Goal: Check status

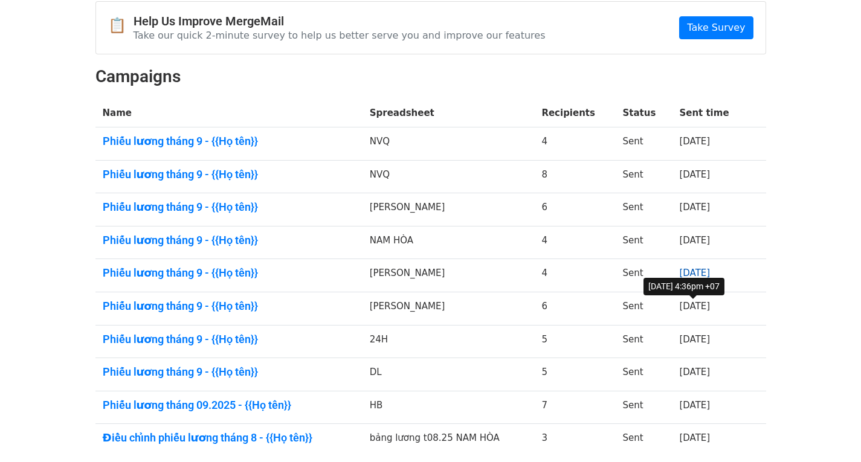
scroll to position [181, 0]
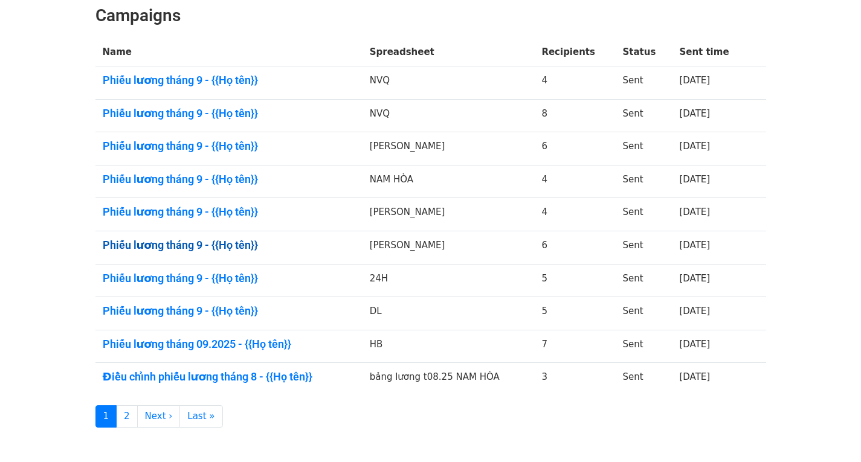
click at [224, 249] on link "Phiếu lương tháng 9 - {{Họ tên}}" at bounding box center [229, 245] width 252 height 13
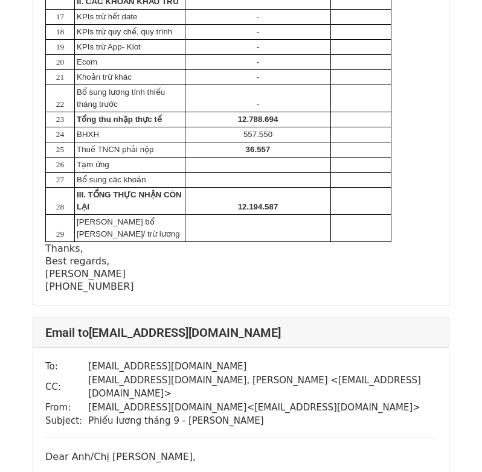
scroll to position [4302, 0]
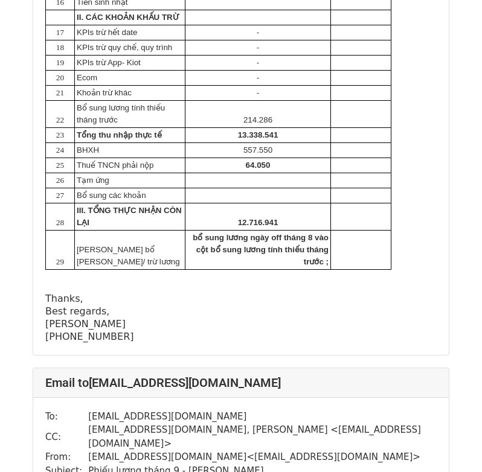
scroll to position [725, 0]
